Goal: Information Seeking & Learning: Find specific fact

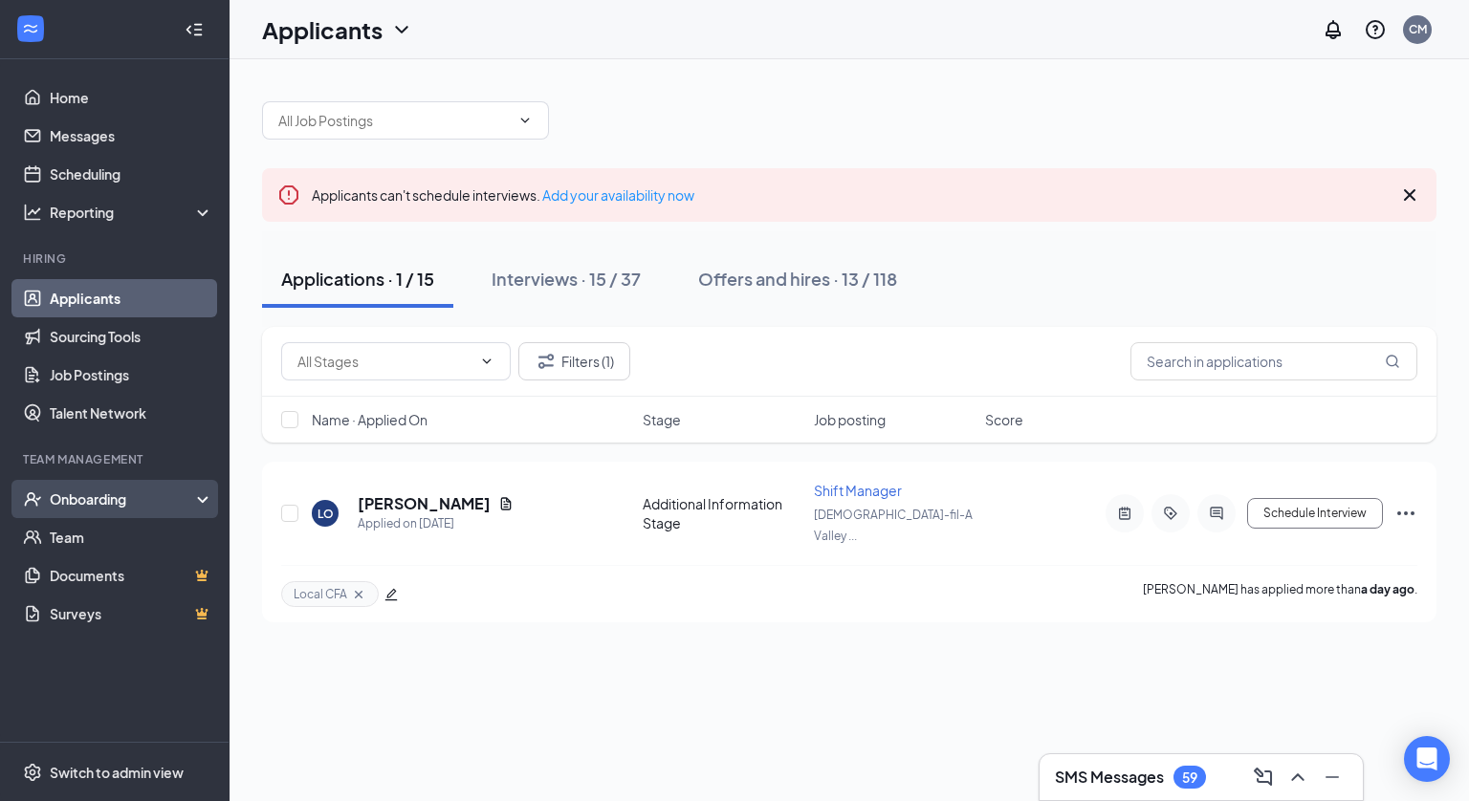
click at [102, 495] on div "Onboarding" at bounding box center [123, 499] width 147 height 19
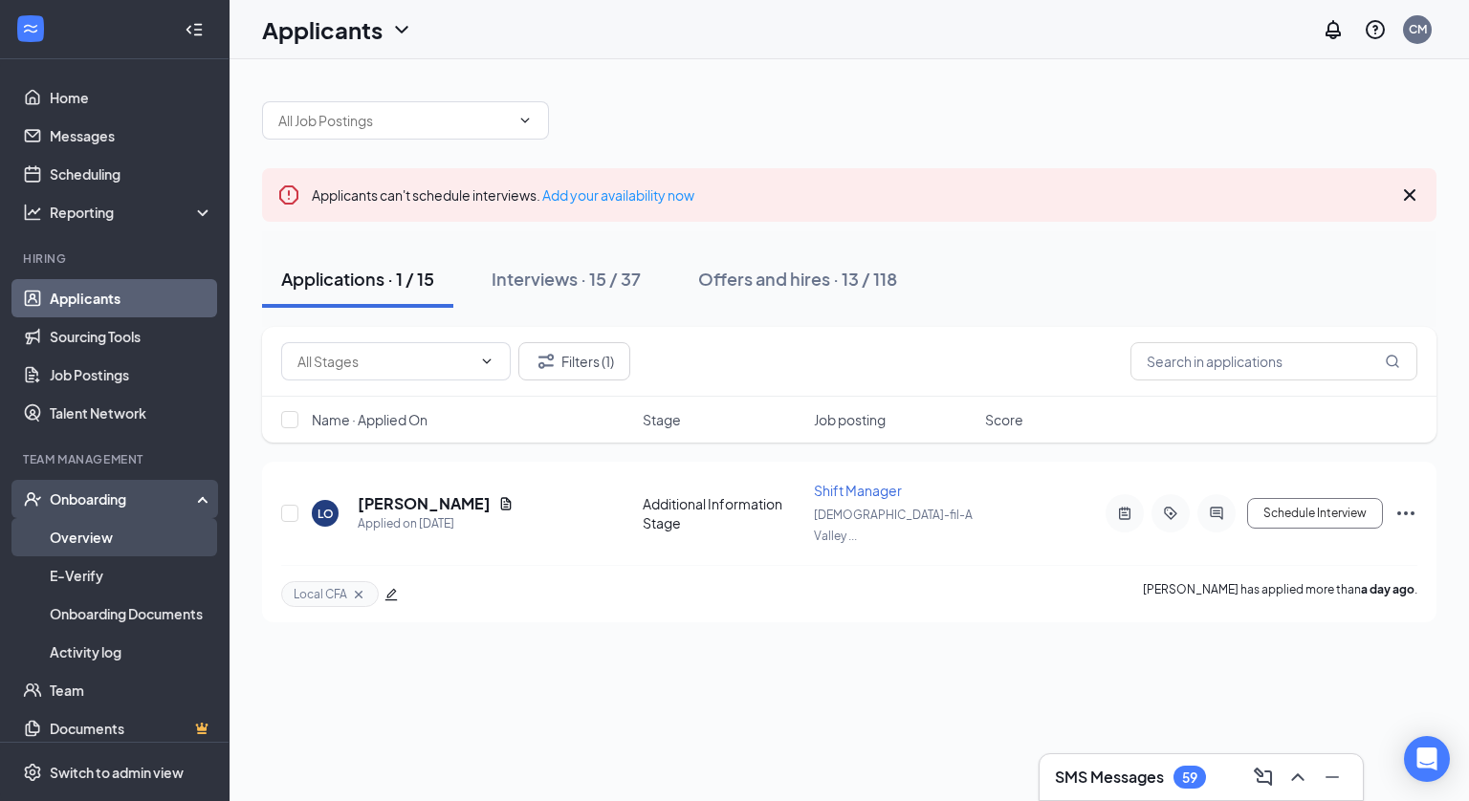
click at [98, 530] on link "Overview" at bounding box center [132, 537] width 164 height 38
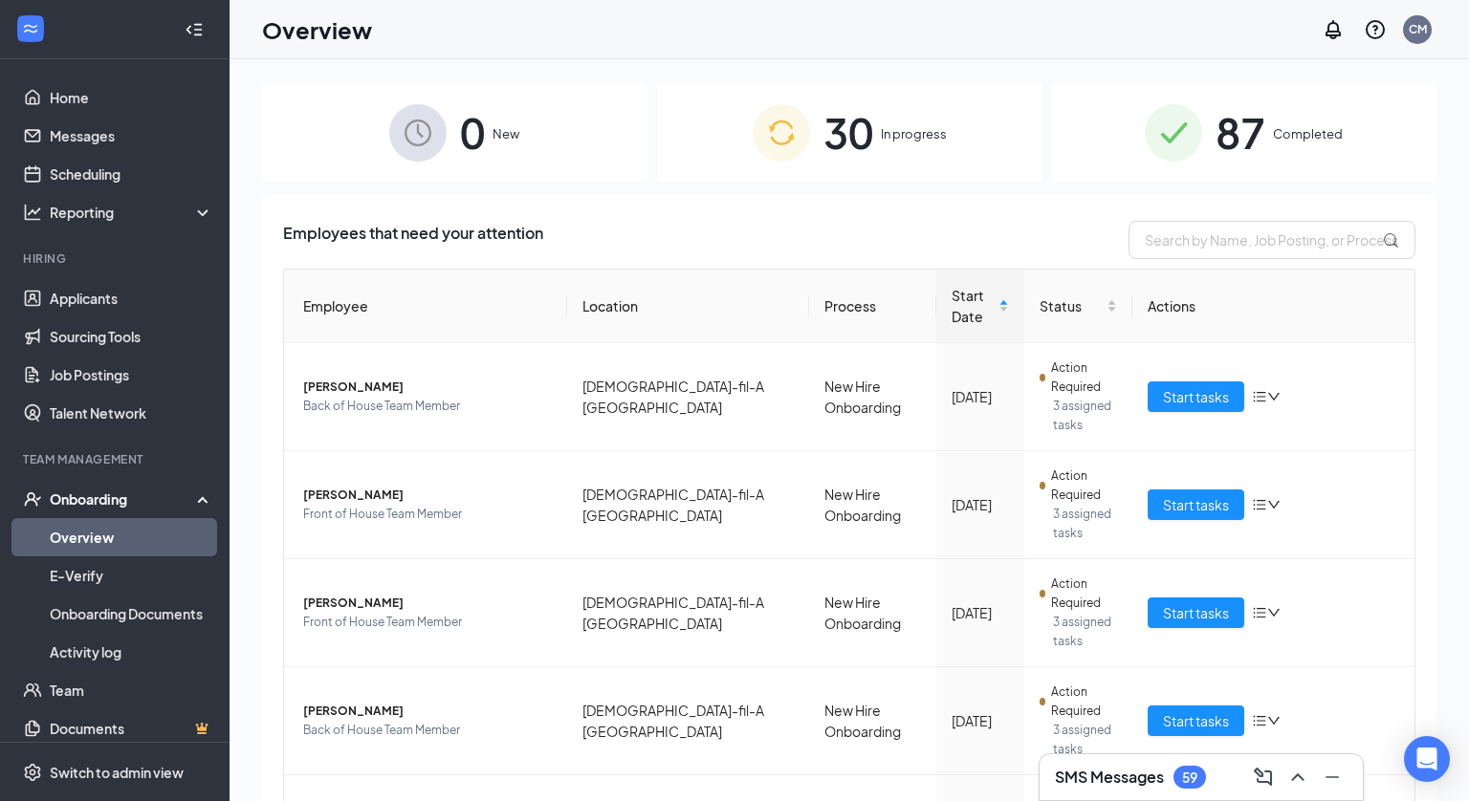
click at [1268, 131] on div "87 Completed" at bounding box center [1243, 132] width 385 height 100
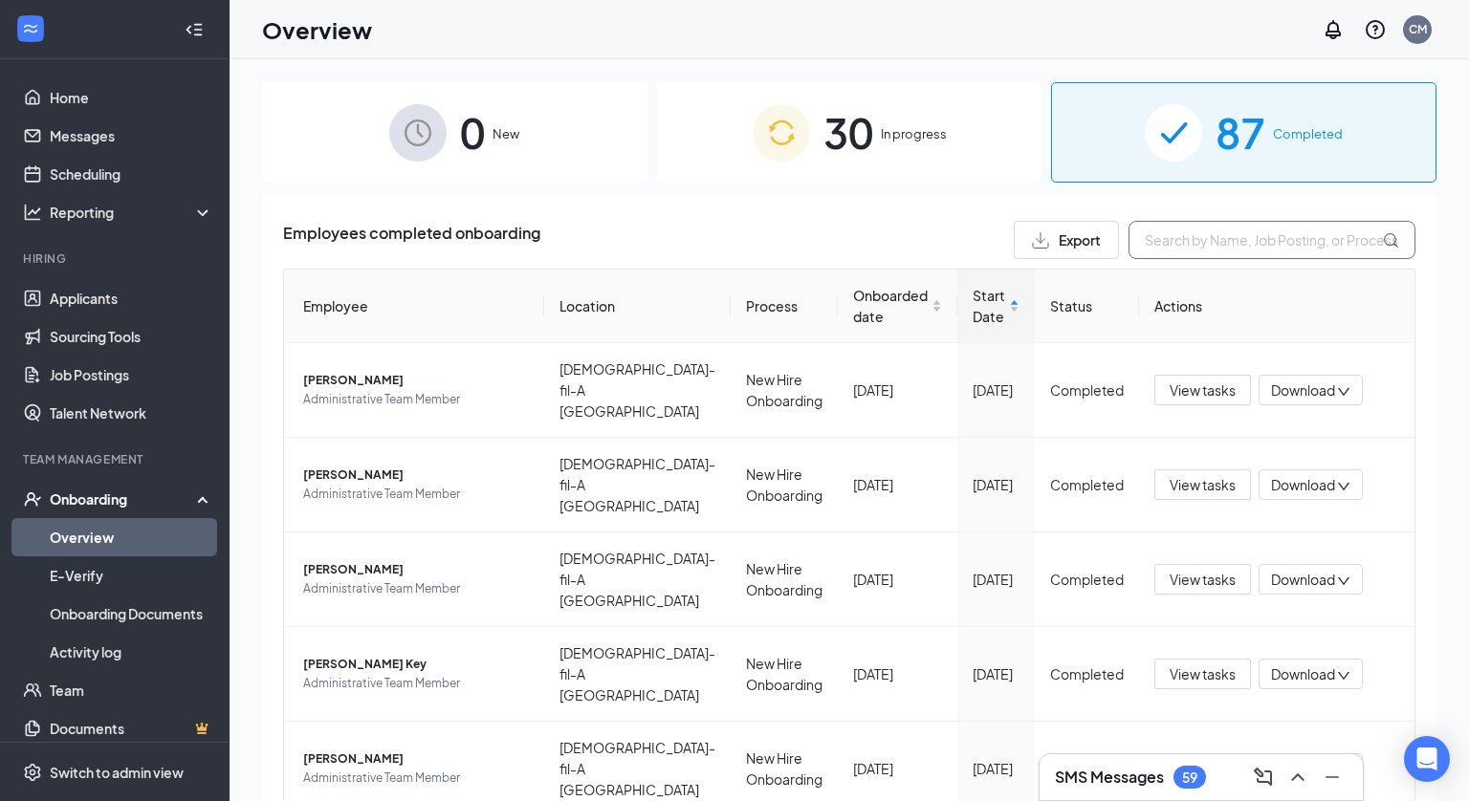
click at [1225, 252] on input "text" at bounding box center [1272, 240] width 287 height 38
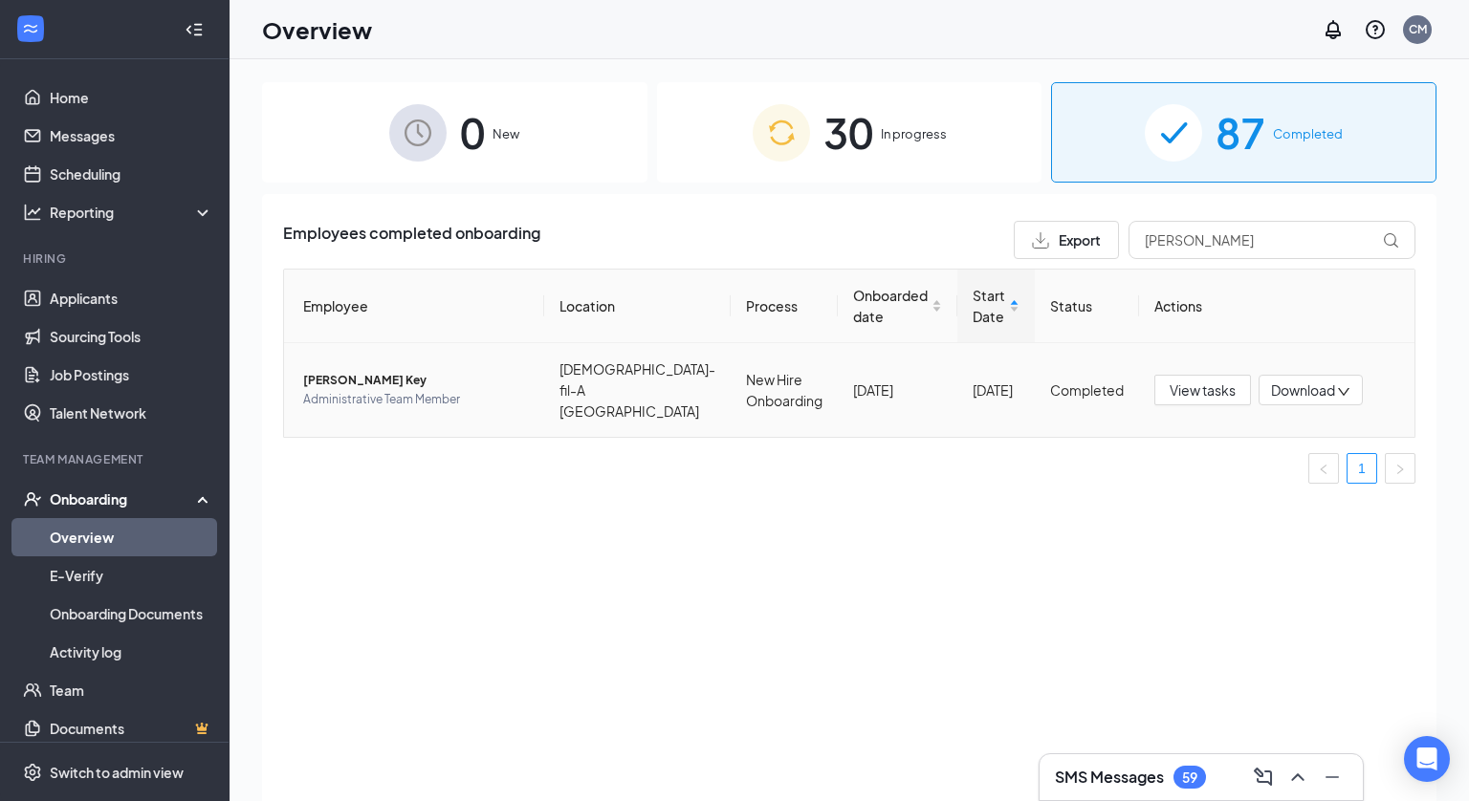
click at [334, 371] on span "[PERSON_NAME] Key" at bounding box center [416, 380] width 226 height 19
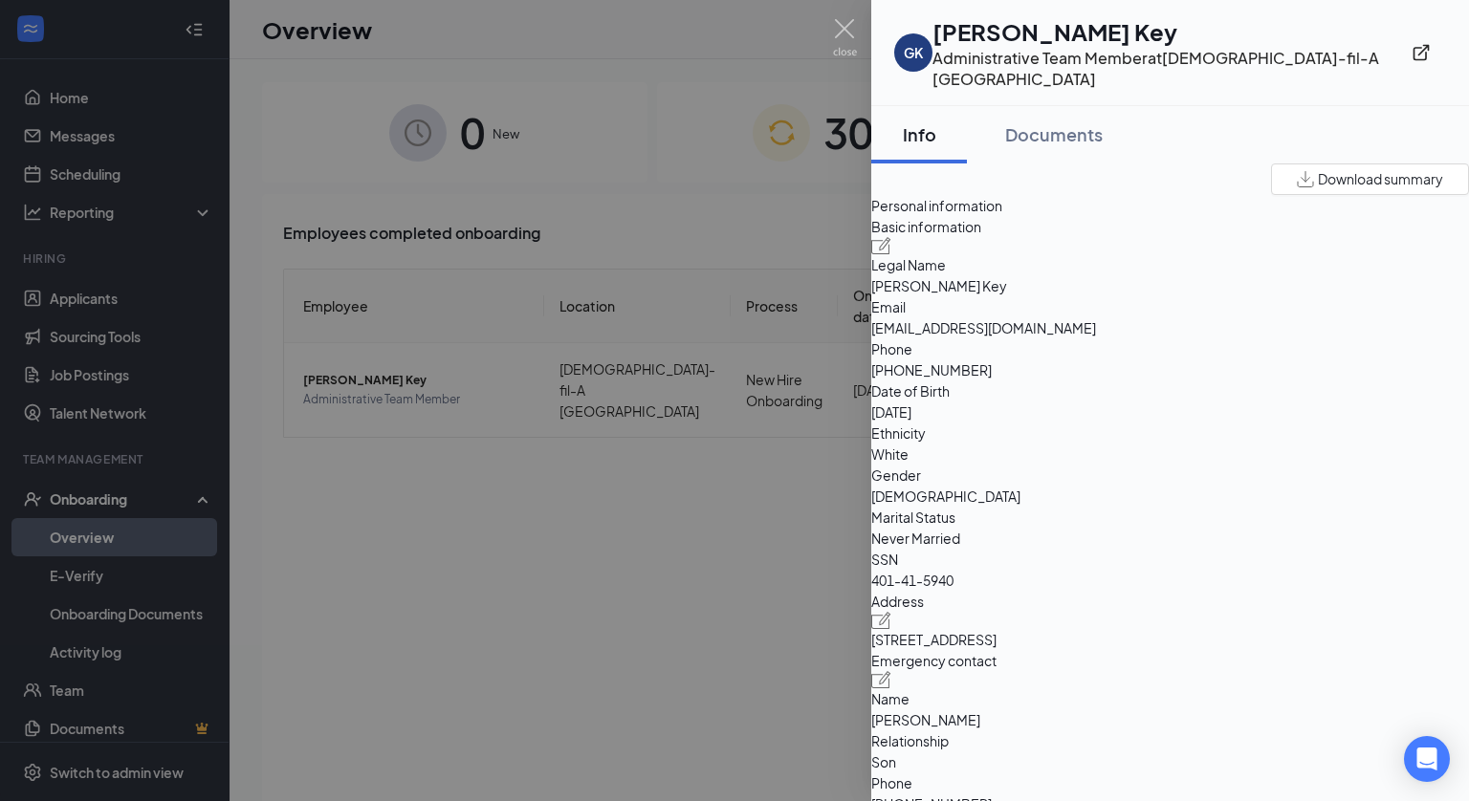
drag, startPoint x: 922, startPoint y: 682, endPoint x: 1268, endPoint y: 690, distance: 346.3
click at [1268, 650] on div "Address [STREET_ADDRESS]" at bounding box center [1170, 620] width 598 height 59
copy span "[STREET_ADDRESS]"
drag, startPoint x: 1152, startPoint y: 394, endPoint x: 1281, endPoint y: 394, distance: 128.2
click at [1281, 381] on span "[PHONE_NUMBER]" at bounding box center [1170, 370] width 598 height 21
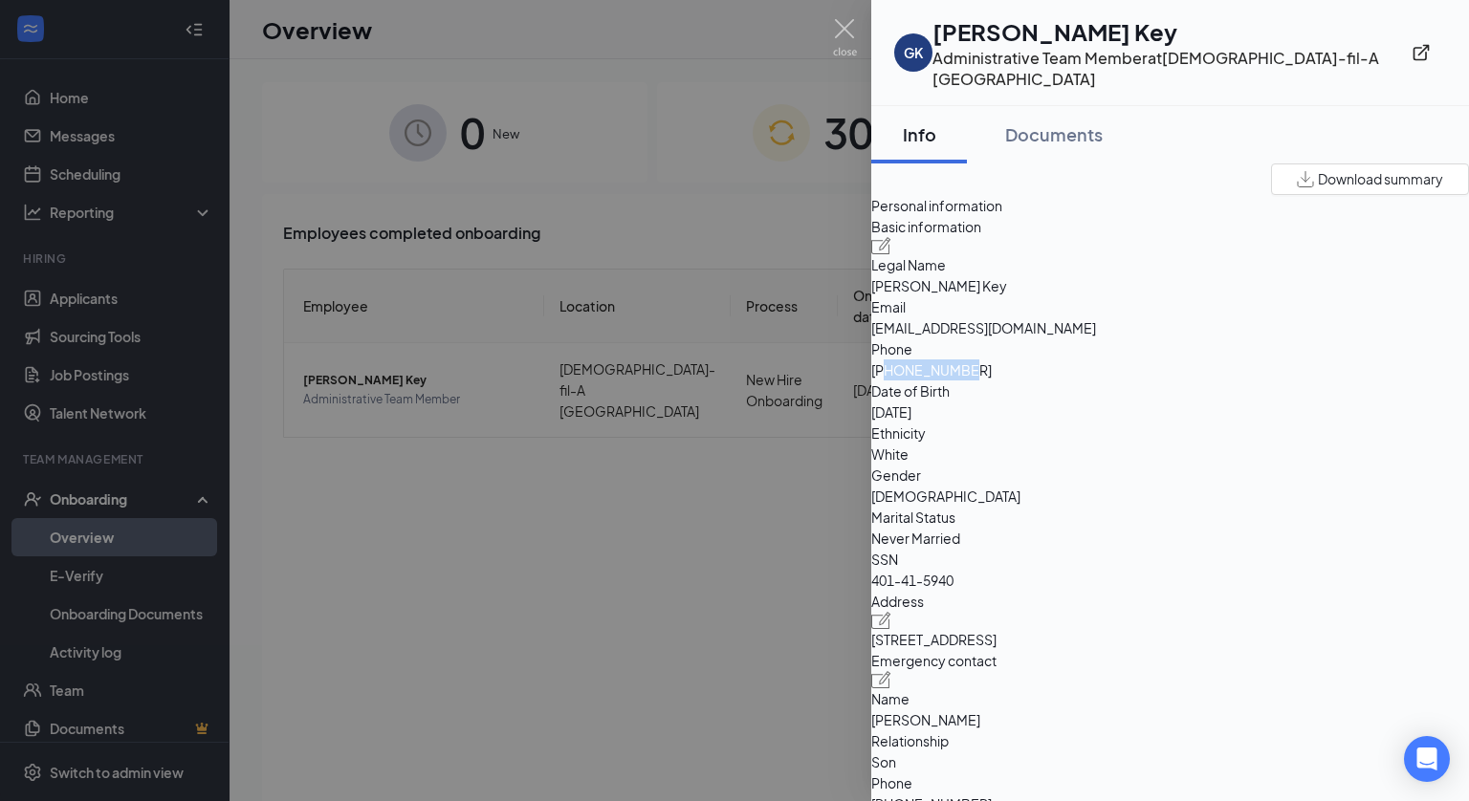
copy span "5023227548"
click at [852, 39] on img at bounding box center [845, 37] width 24 height 37
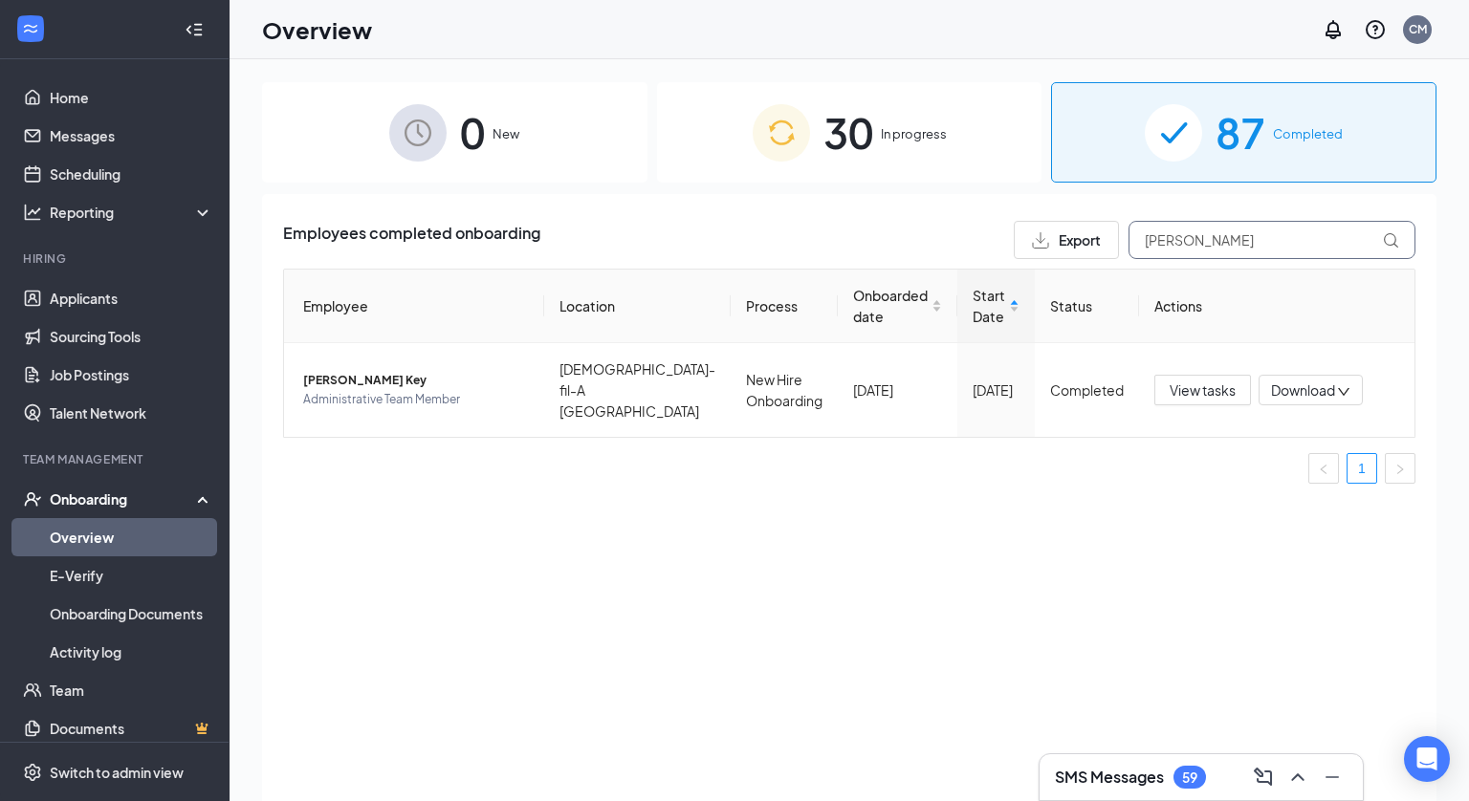
click at [1203, 257] on input "[PERSON_NAME]" at bounding box center [1272, 240] width 287 height 38
click at [338, 371] on span "[PERSON_NAME]" at bounding box center [416, 380] width 226 height 19
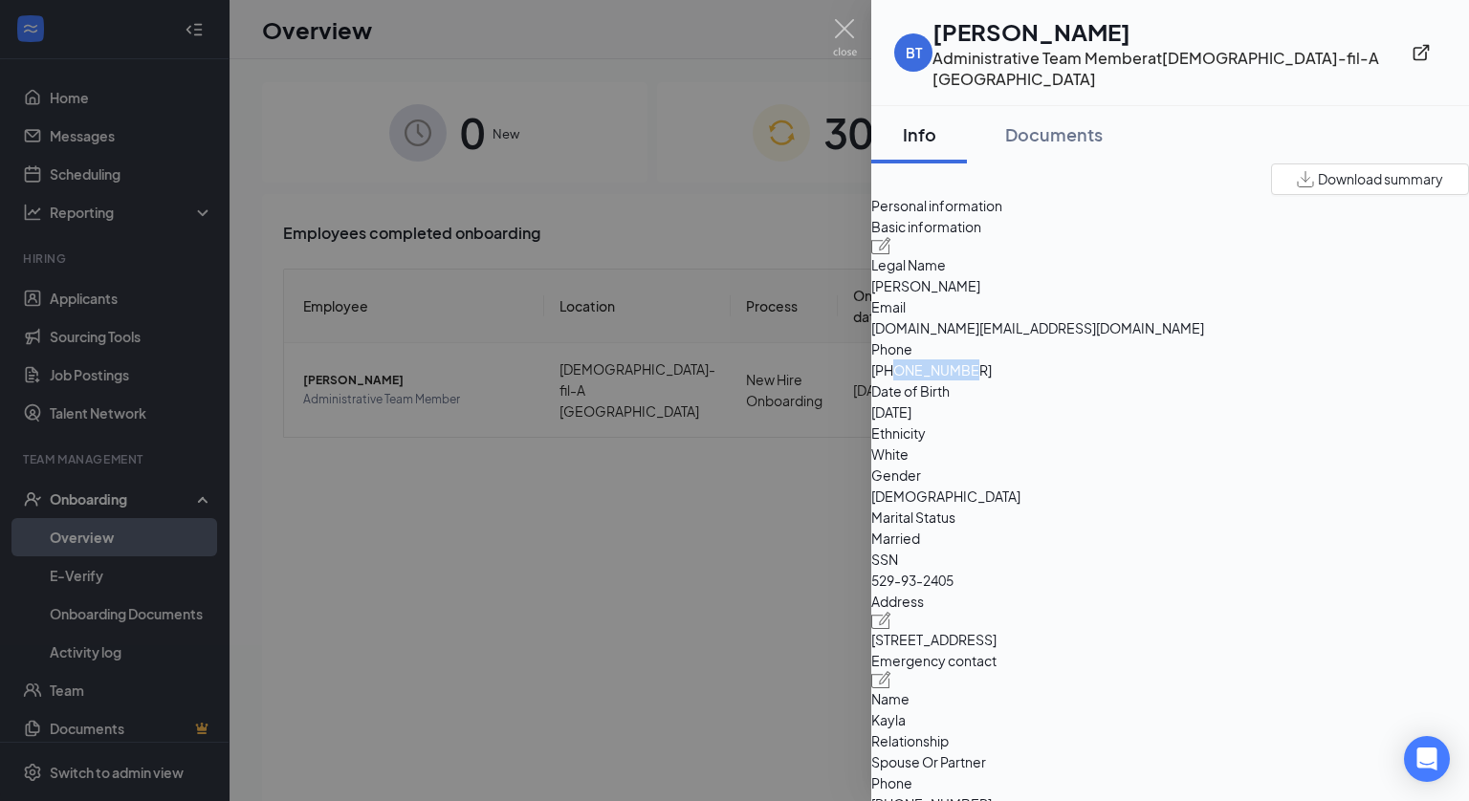
drag, startPoint x: 1156, startPoint y: 394, endPoint x: 1256, endPoint y: 393, distance: 99.5
click at [1256, 381] on span "[PHONE_NUMBER]" at bounding box center [1170, 370] width 598 height 21
click at [1234, 381] on span "[PHONE_NUMBER]" at bounding box center [1170, 370] width 598 height 21
drag, startPoint x: 1154, startPoint y: 395, endPoint x: 1245, endPoint y: 400, distance: 91.0
click at [1245, 381] on span "[PHONE_NUMBER]" at bounding box center [1170, 370] width 598 height 21
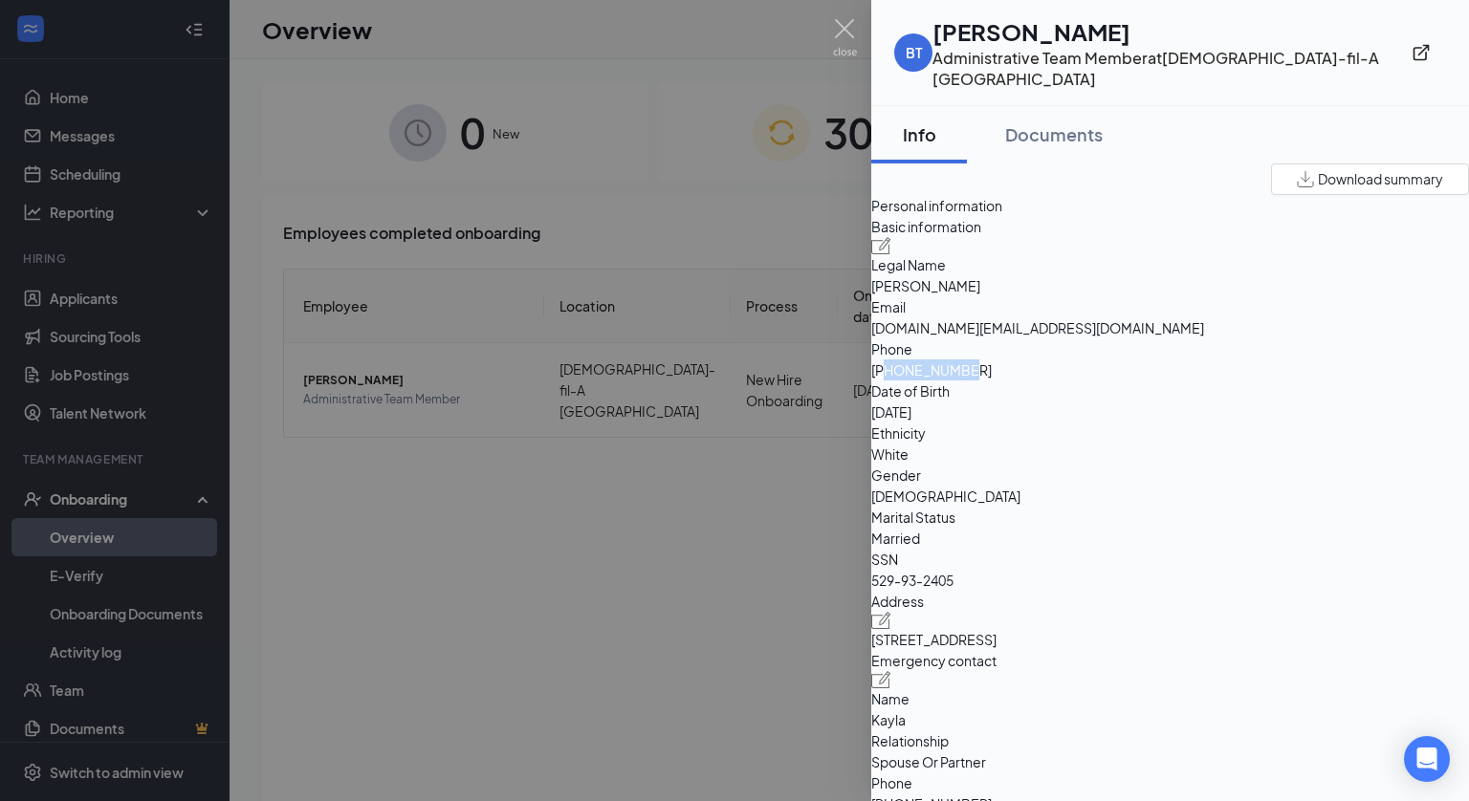
copy span "4047972663"
click at [860, 34] on div at bounding box center [734, 400] width 1469 height 801
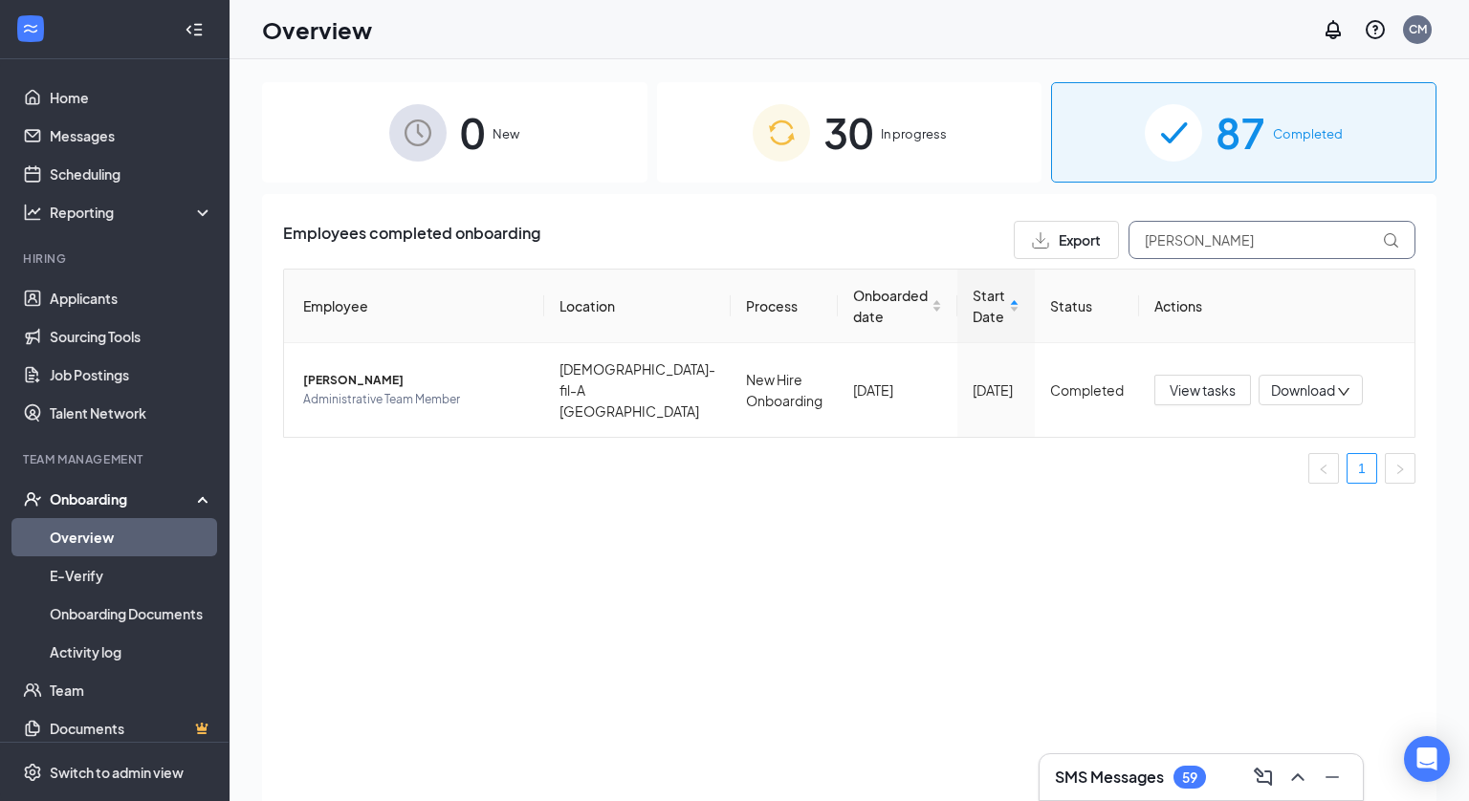
click at [1216, 248] on input "[PERSON_NAME]" at bounding box center [1272, 240] width 287 height 38
type input "Kayla"
click at [332, 373] on span "[PERSON_NAME]" at bounding box center [416, 380] width 226 height 19
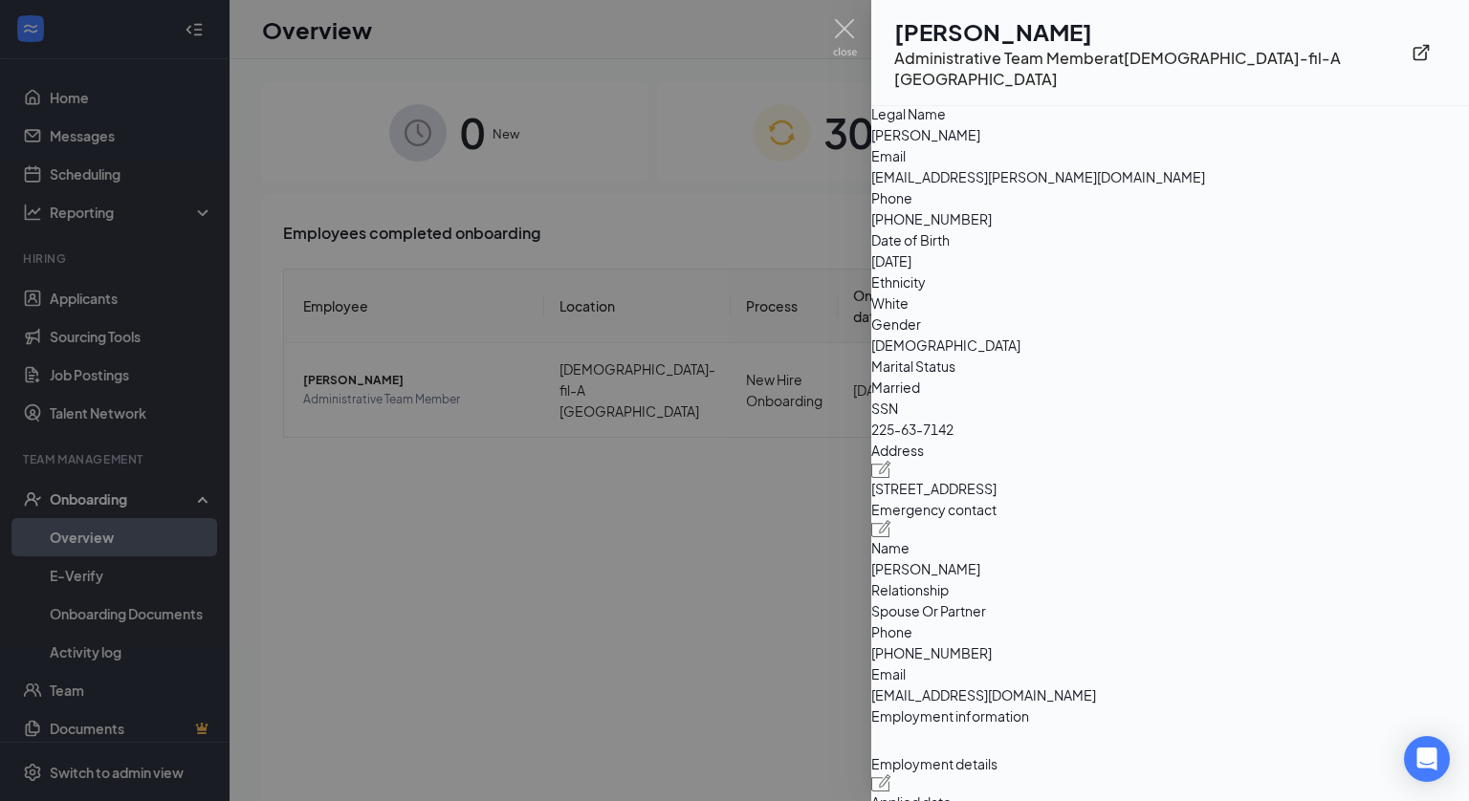
scroll to position [186, 0]
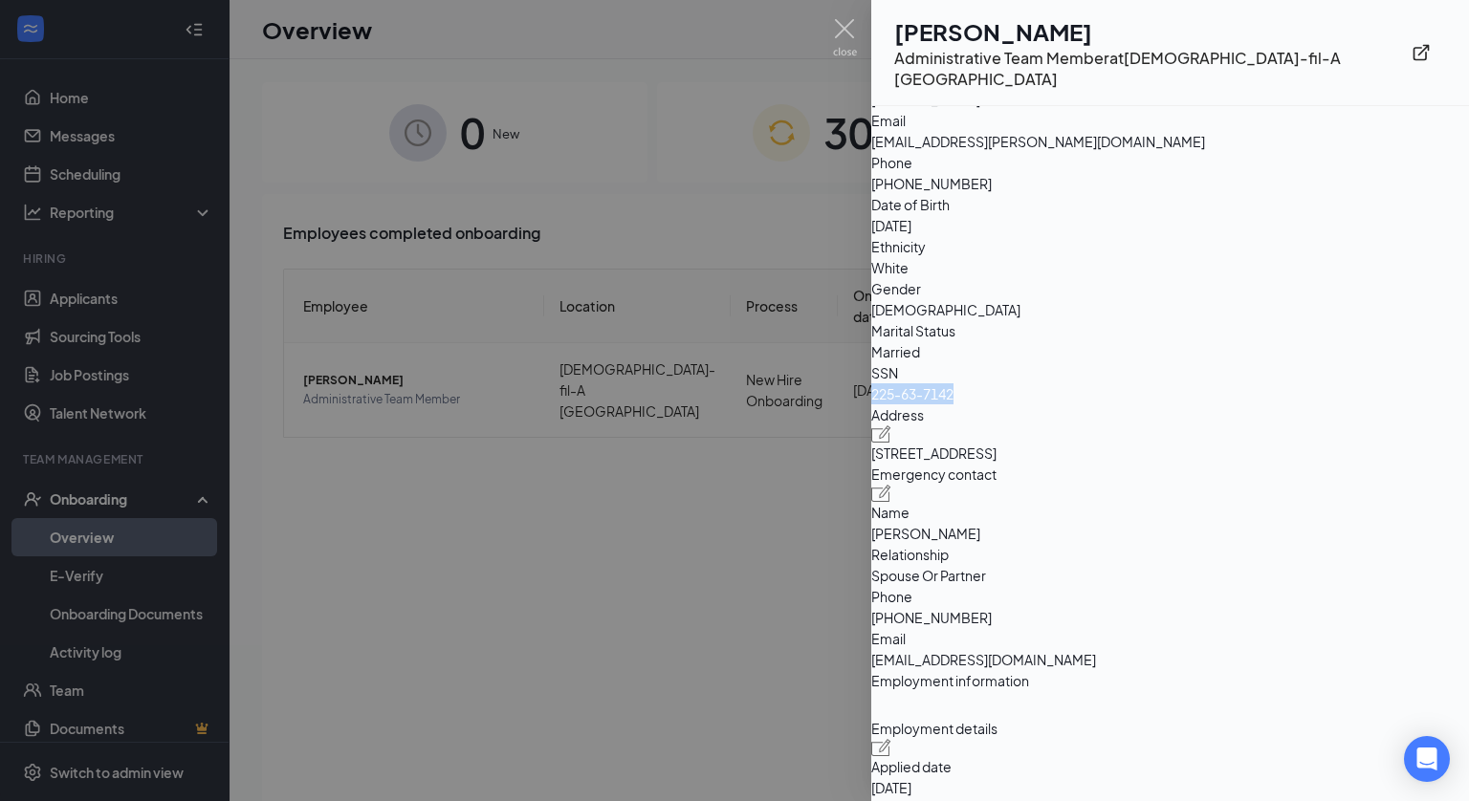
copy span "225-63-7142"
drag, startPoint x: 1136, startPoint y: 413, endPoint x: 1228, endPoint y: 419, distance: 92.0
click at [1228, 405] on span "225-63-7142" at bounding box center [1170, 394] width 598 height 21
